Goal: Check status: Check status

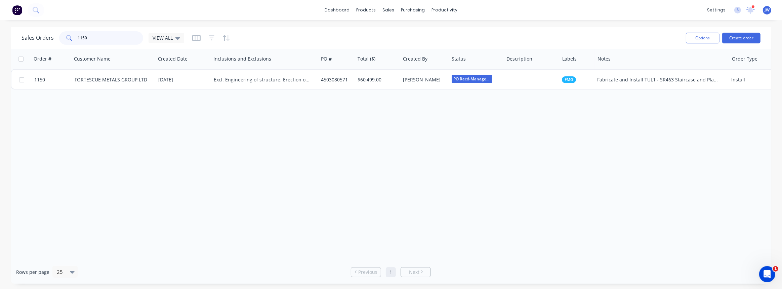
drag, startPoint x: 96, startPoint y: 41, endPoint x: 78, endPoint y: 42, distance: 17.8
click at [78, 42] on input "1150" at bounding box center [111, 37] width 66 height 13
type input "1"
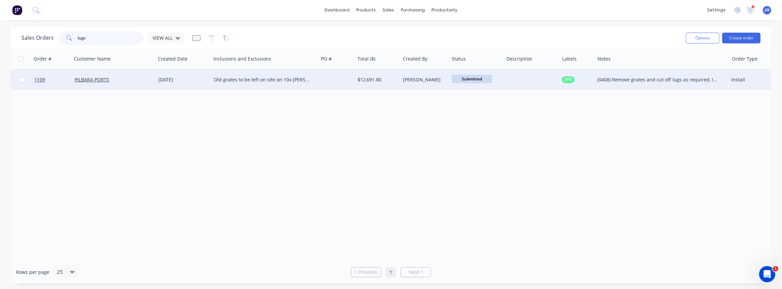
type input "lugs"
click at [519, 83] on div at bounding box center [532, 80] width 56 height 20
click at [595, 84] on div "(0408) Remove grates and cut off lugs as required, Install new grates." at bounding box center [662, 80] width 134 height 20
click at [423, 82] on div "[PERSON_NAME]" at bounding box center [423, 79] width 41 height 7
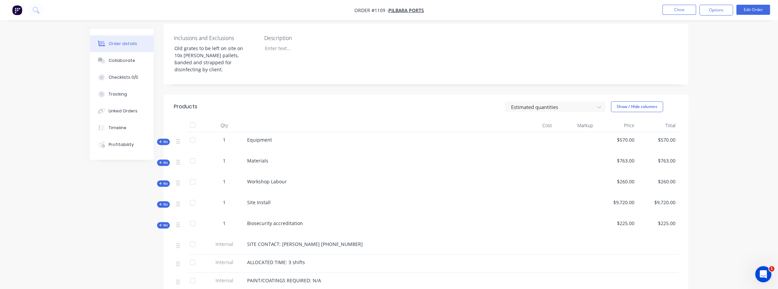
scroll to position [183, 0]
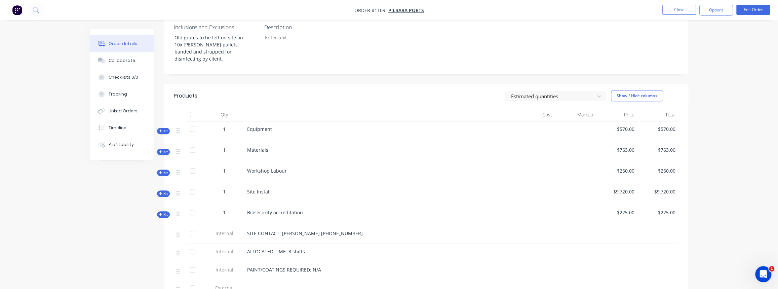
click at [165, 191] on span "Kit" at bounding box center [163, 193] width 9 height 5
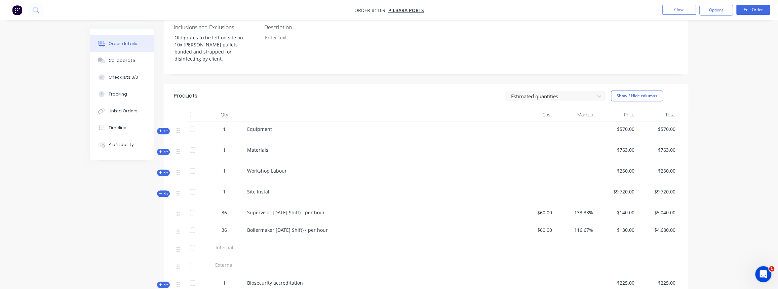
click at [162, 191] on span "Kit" at bounding box center [163, 193] width 9 height 5
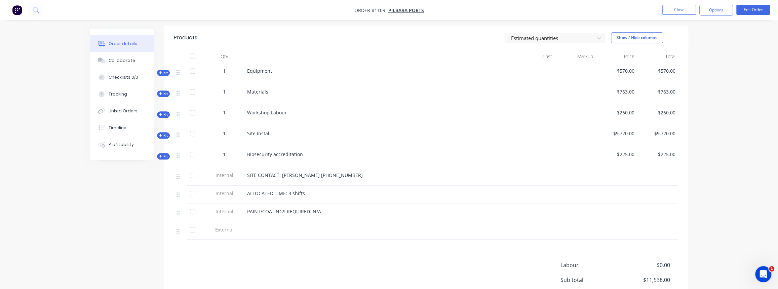
scroll to position [241, 0]
click at [164, 71] on span "Kit" at bounding box center [163, 73] width 9 height 5
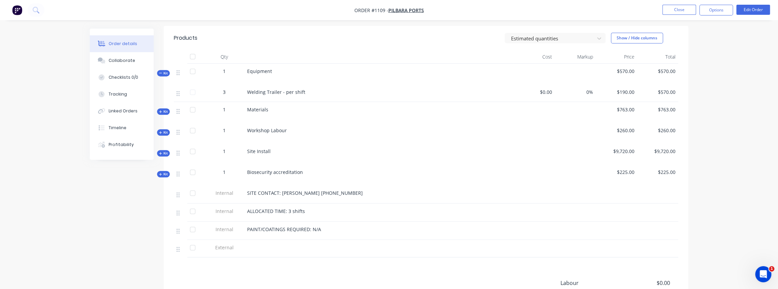
click at [164, 71] on span "Kit" at bounding box center [163, 73] width 9 height 5
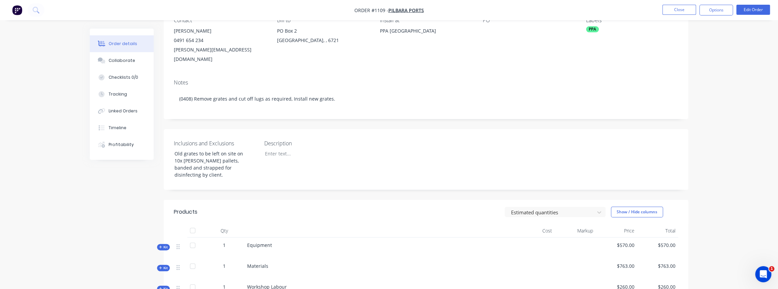
scroll to position [27, 0]
